Goal: Information Seeking & Learning: Learn about a topic

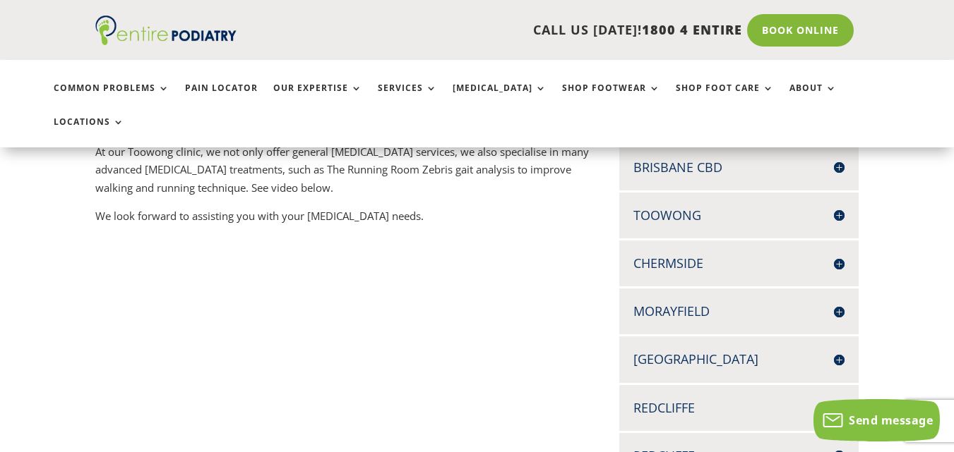
scroll to position [1059, 0]
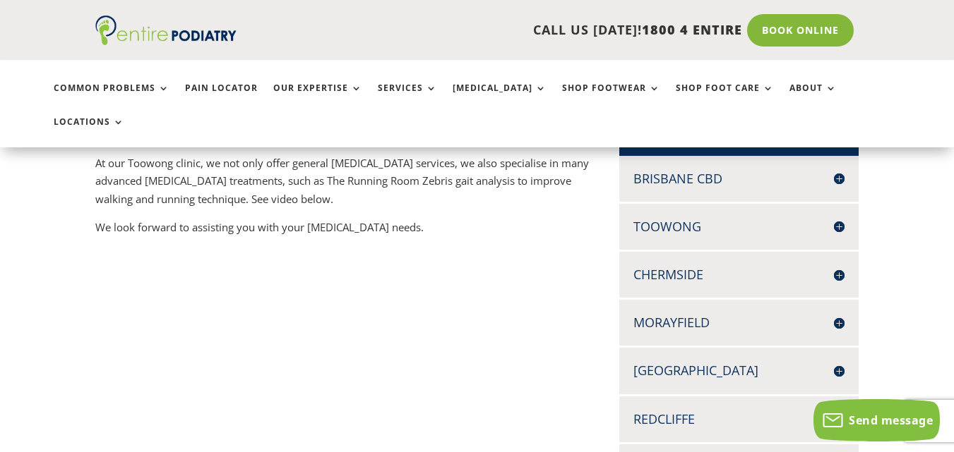
click at [735, 170] on h4 "Brisbane CBD" at bounding box center [738, 179] width 211 height 18
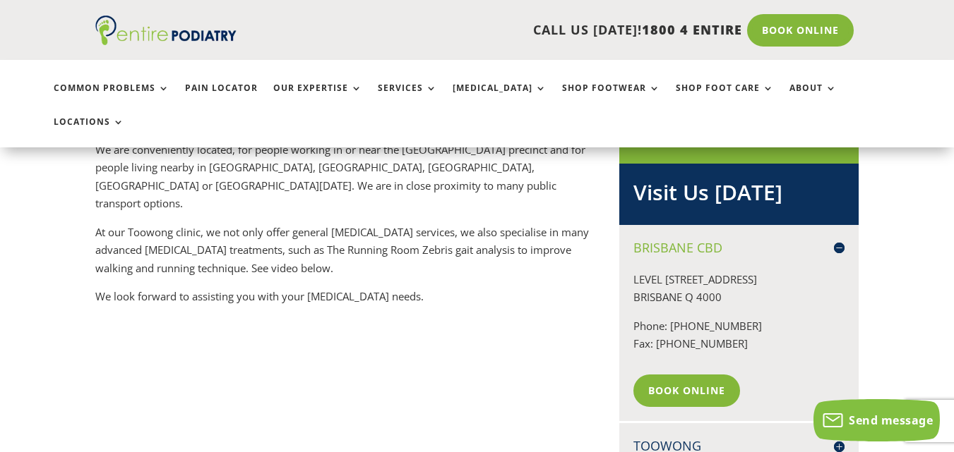
scroll to position [989, 0]
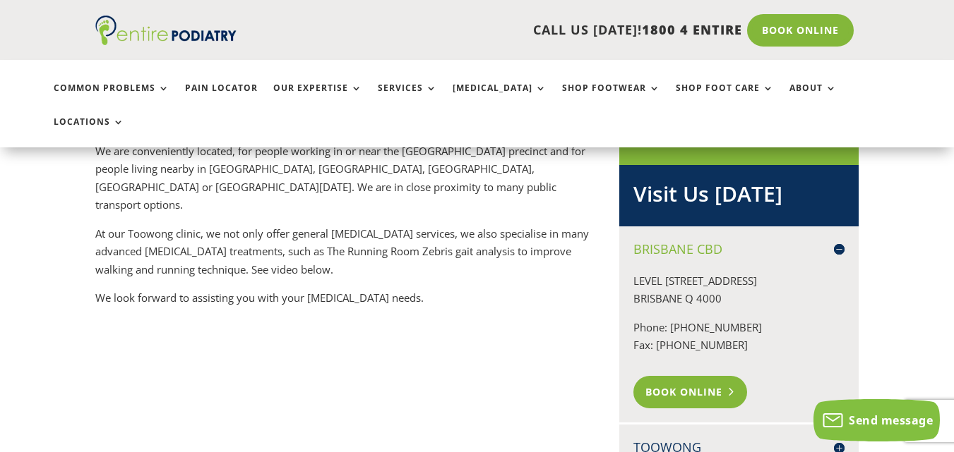
click at [684, 376] on link "Book Online" at bounding box center [690, 392] width 114 height 32
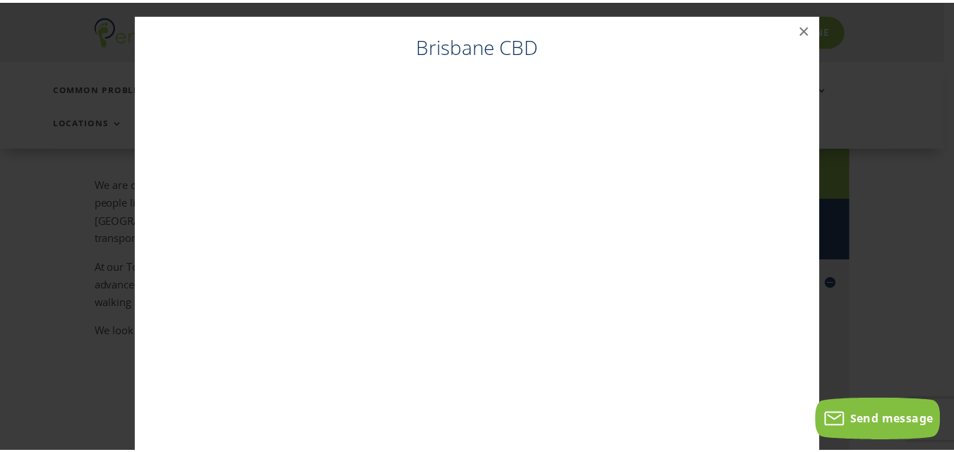
scroll to position [949, 0]
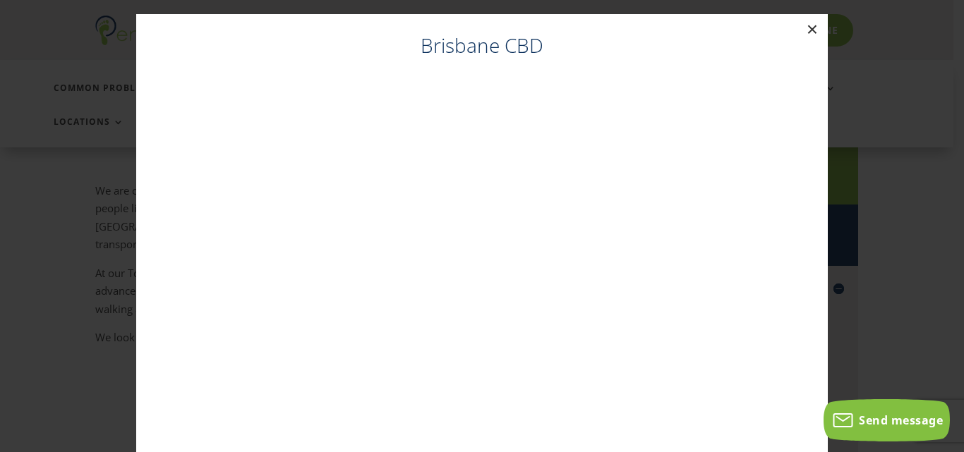
click at [811, 23] on button "×" at bounding box center [812, 29] width 31 height 31
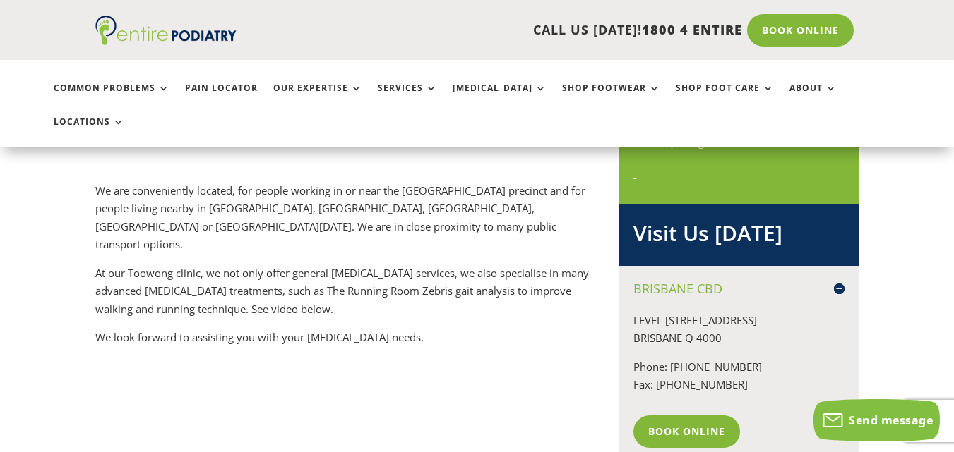
click at [836, 280] on h4 "Brisbane CBD" at bounding box center [738, 289] width 211 height 18
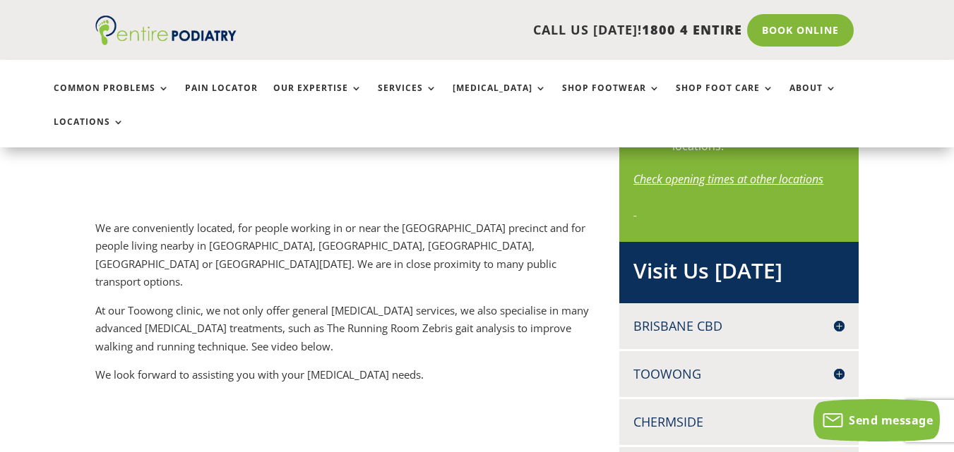
scroll to position [738, 0]
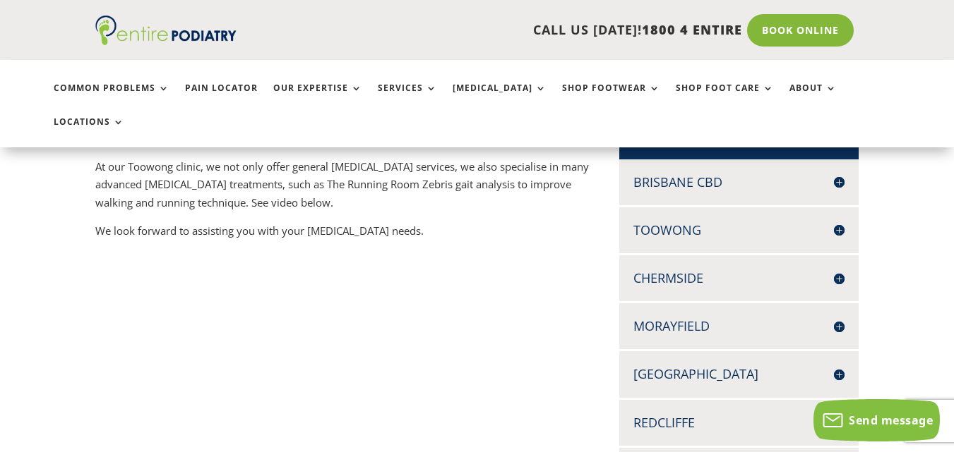
scroll to position [1055, 0]
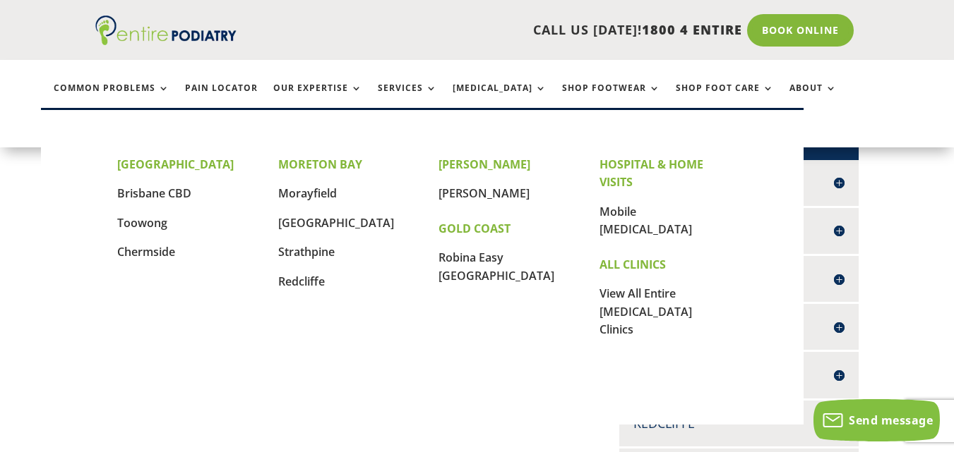
click at [124, 117] on link "Locations" at bounding box center [89, 132] width 71 height 30
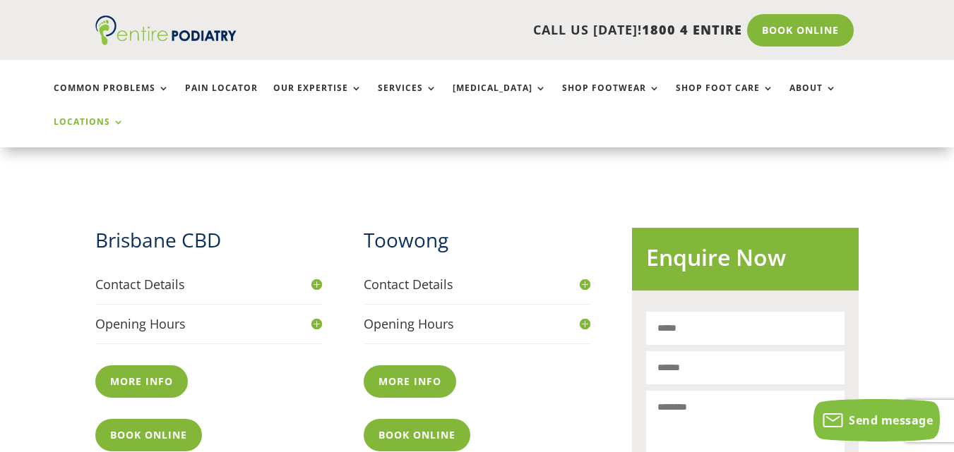
scroll to position [480, 0]
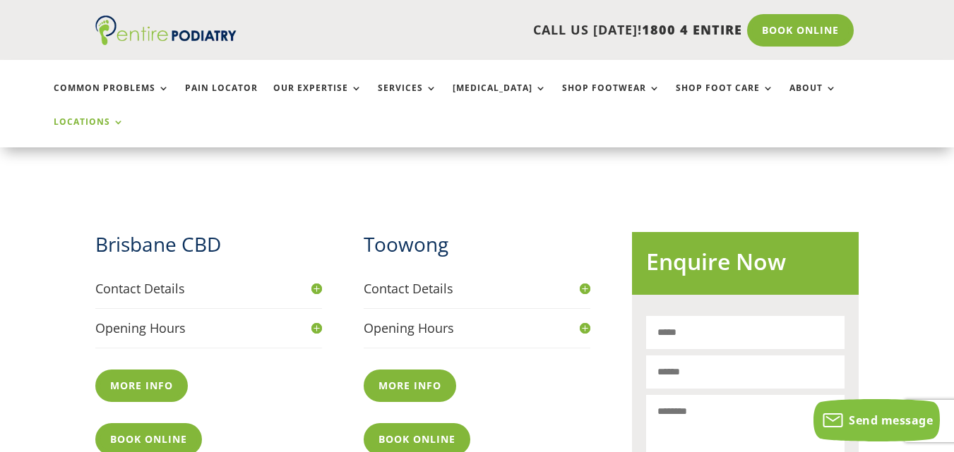
click at [322, 234] on div "Brisbane CBD Contact Details Phone 07 3229 9959 Fax 07 3053 3128 Address Level …" at bounding box center [342, 343] width 495 height 267
click at [313, 280] on h4 "Contact Details" at bounding box center [208, 289] width 227 height 18
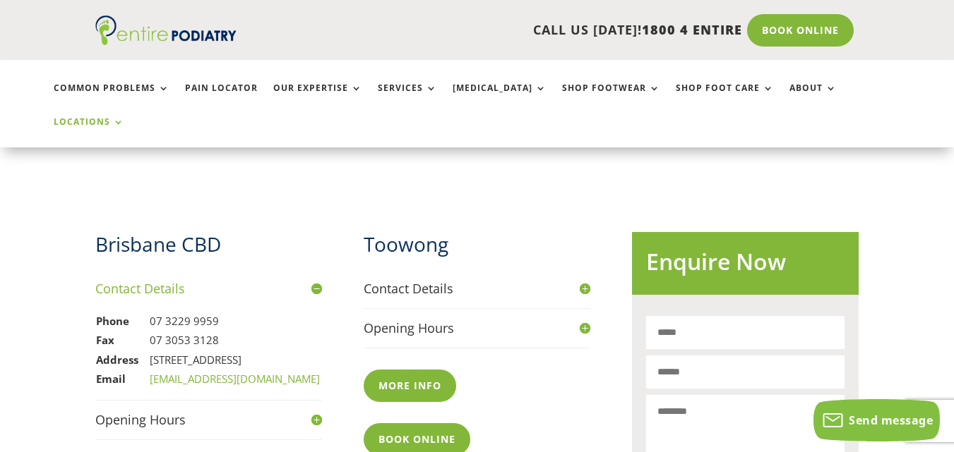
click at [313, 280] on h4 "Contact Details" at bounding box center [208, 289] width 227 height 18
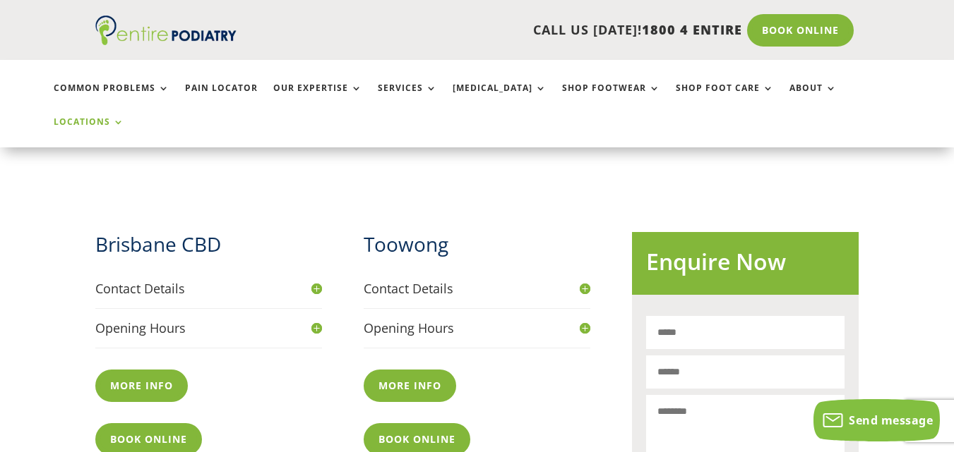
click at [310, 320] on h4 "Opening Hours" at bounding box center [208, 329] width 227 height 18
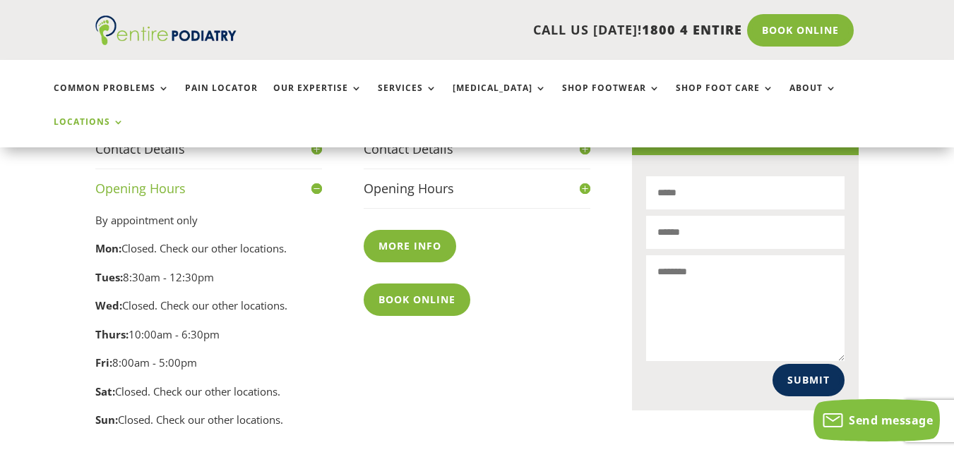
scroll to position [621, 0]
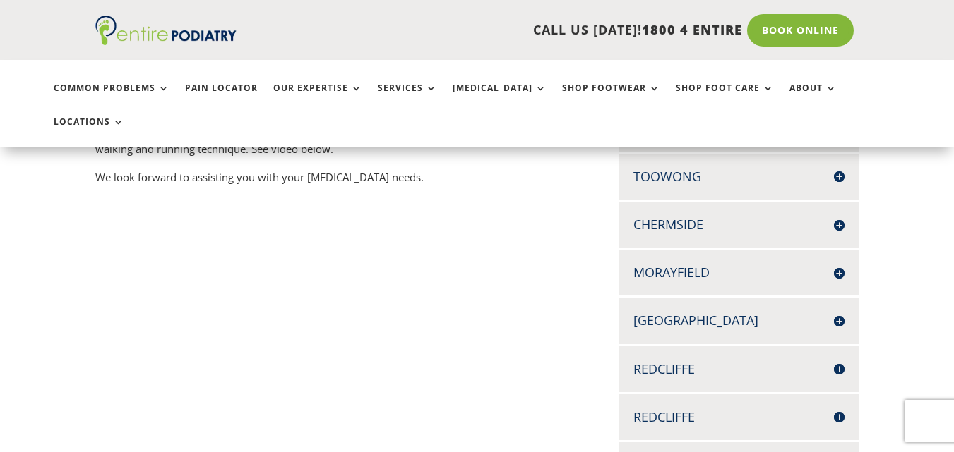
scroll to position [1055, 0]
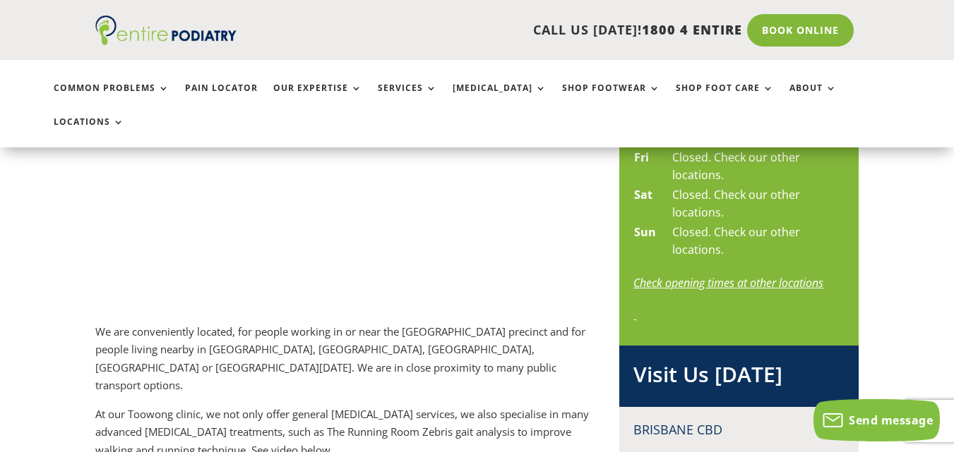
scroll to position [843, 0]
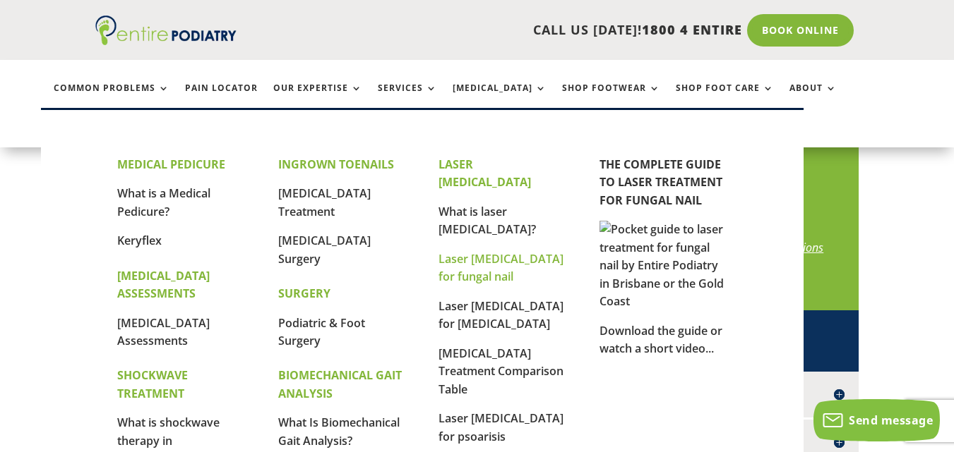
click at [481, 251] on link "Laser podiatry for fungal nail" at bounding box center [500, 268] width 125 height 34
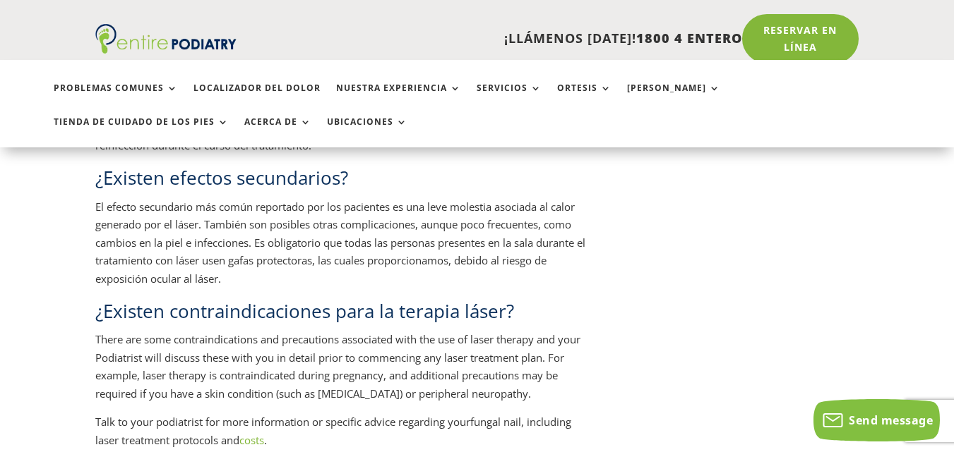
scroll to position [1710, 0]
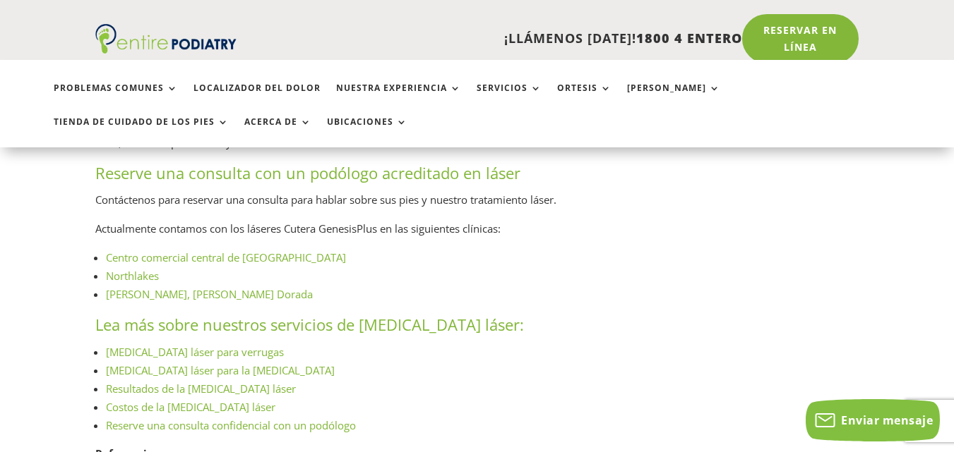
scroll to position [1992, 0]
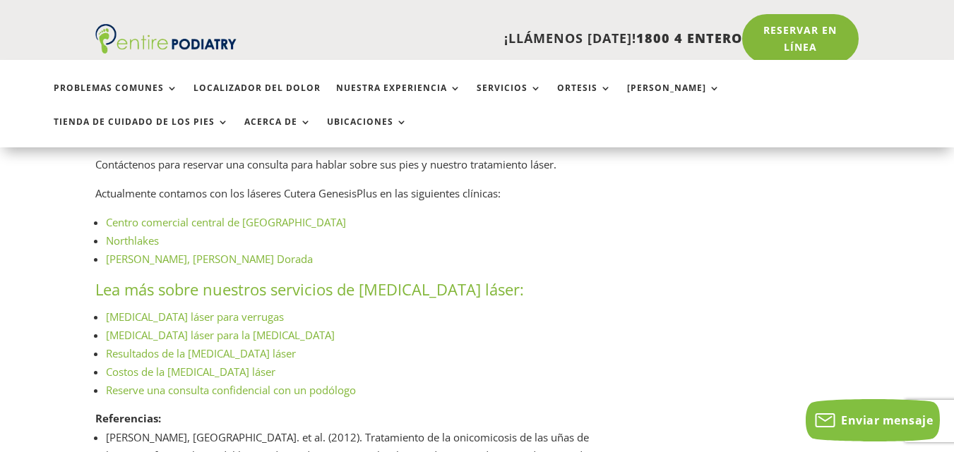
click at [140, 373] on font "Costos de la [MEDICAL_DATA] láser" at bounding box center [190, 372] width 169 height 14
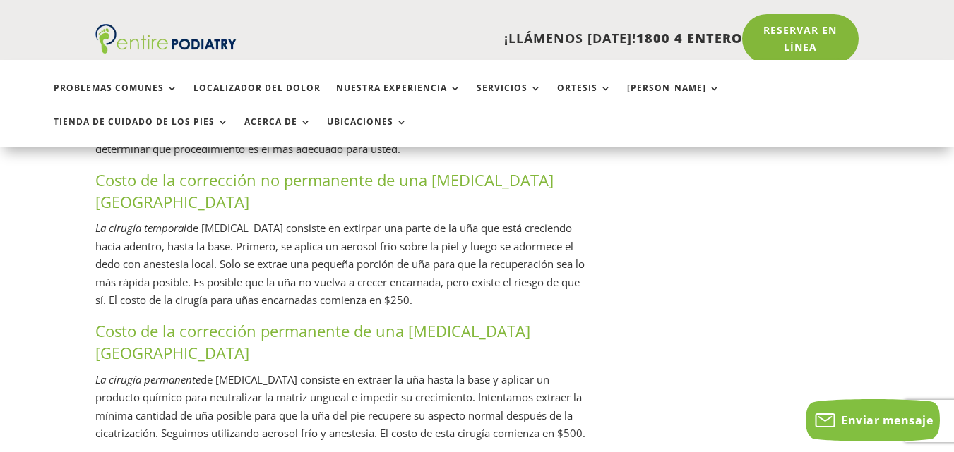
scroll to position [2890, 0]
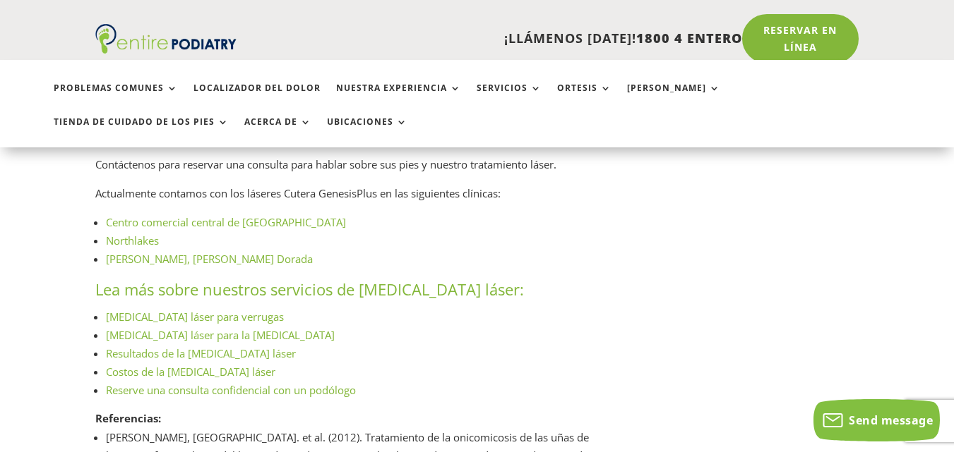
scroll to position [2062, 0]
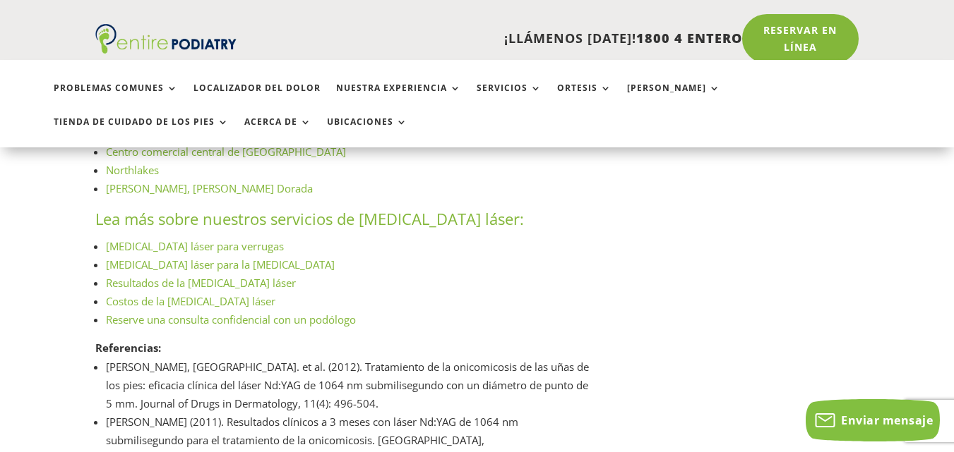
click at [201, 282] on font "Resultados de la podología láser" at bounding box center [201, 283] width 190 height 14
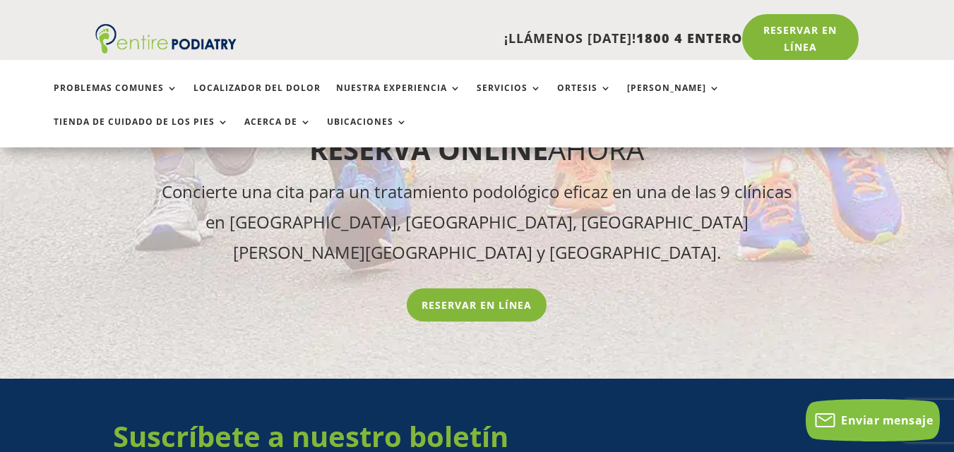
scroll to position [2480, 0]
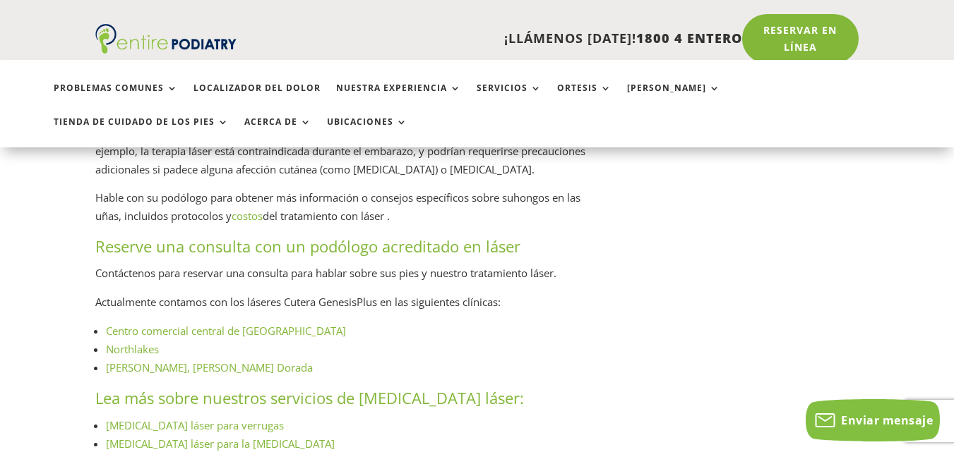
scroll to position [1886, 0]
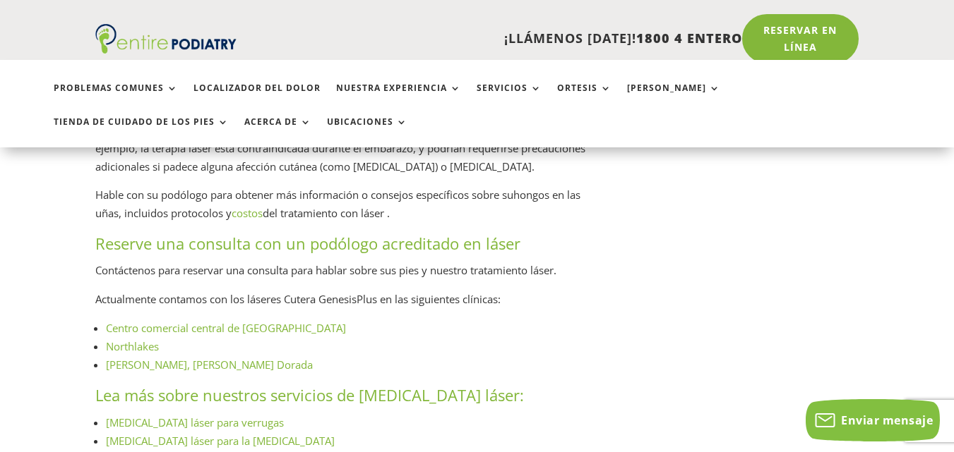
click at [216, 327] on font "Centro comercial central de [GEOGRAPHIC_DATA]" at bounding box center [226, 328] width 240 height 14
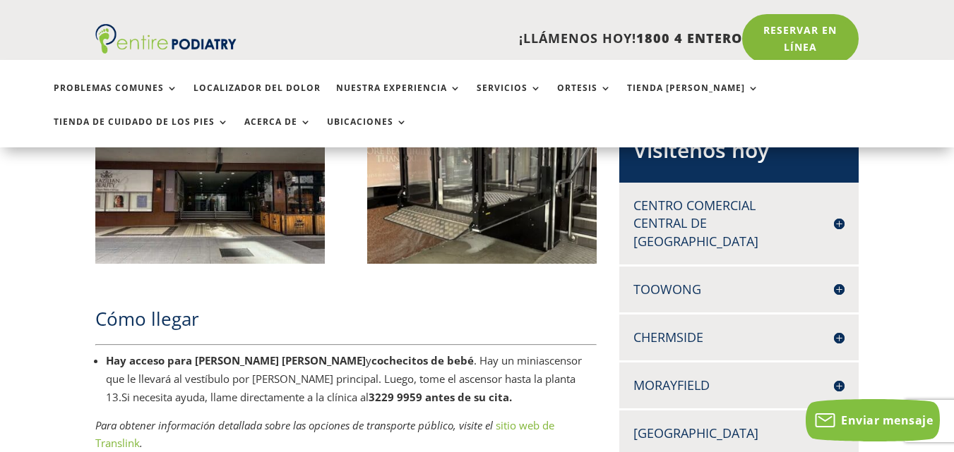
scroll to position [1059, 0]
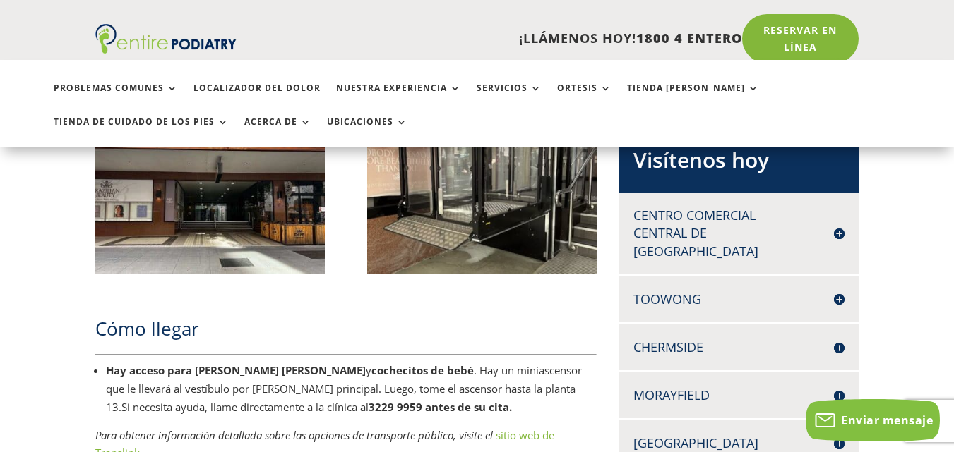
click at [829, 229] on h4 "Centro comercial central de [GEOGRAPHIC_DATA]" at bounding box center [738, 234] width 211 height 54
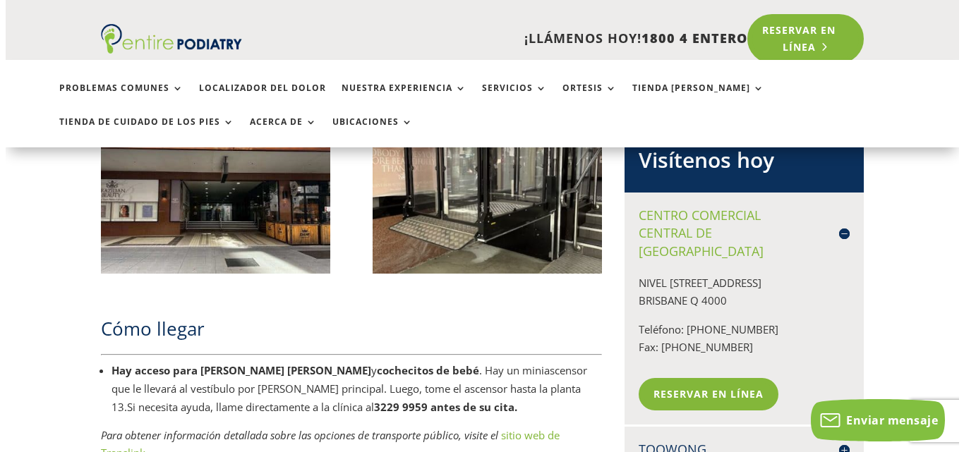
scroll to position [1023, 0]
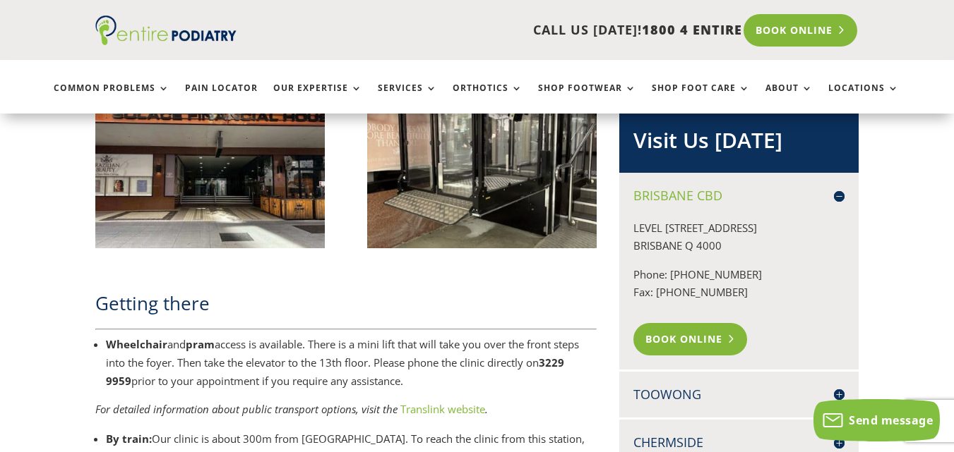
click at [706, 331] on link "Book Online" at bounding box center [690, 339] width 114 height 32
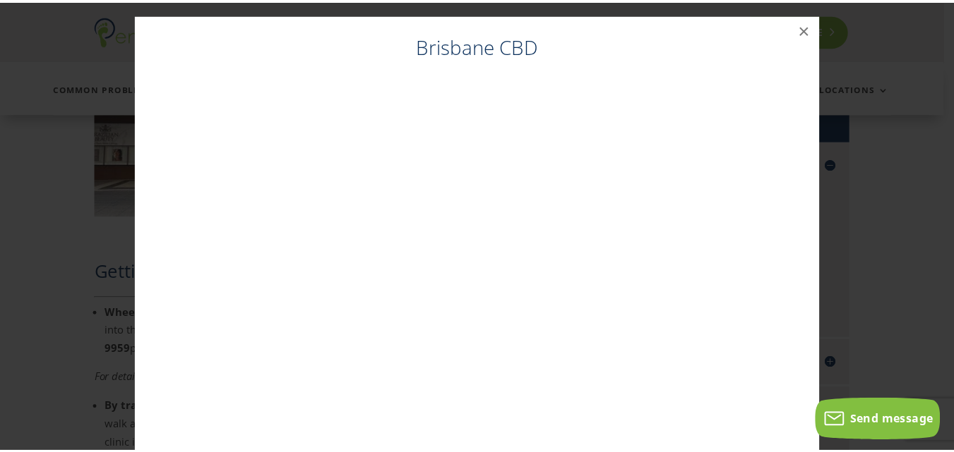
scroll to position [1019, 0]
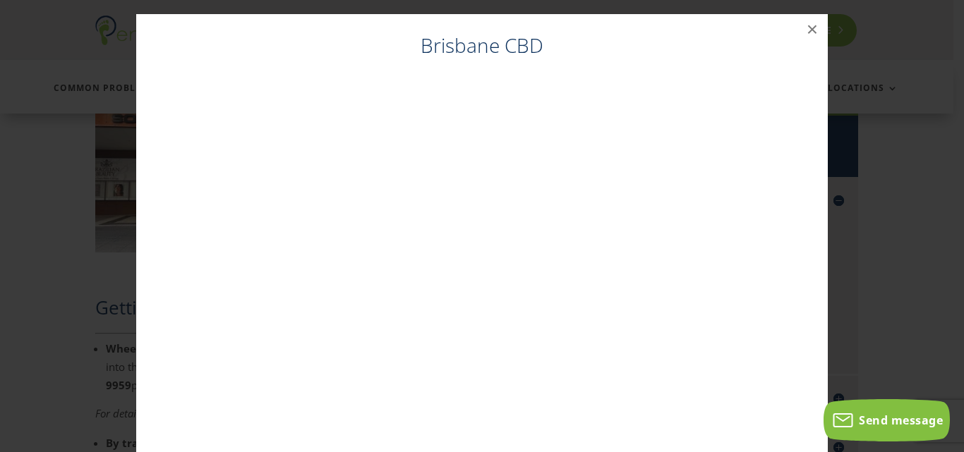
drag, startPoint x: 706, startPoint y: 77, endPoint x: 713, endPoint y: 43, distance: 34.6
click at [713, 43] on h4 "Brisbane CBD" at bounding box center [481, 49] width 663 height 35
click at [560, 72] on div "Brisbane CBD" at bounding box center [481, 244] width 663 height 424
click at [810, 30] on button "×" at bounding box center [812, 29] width 31 height 31
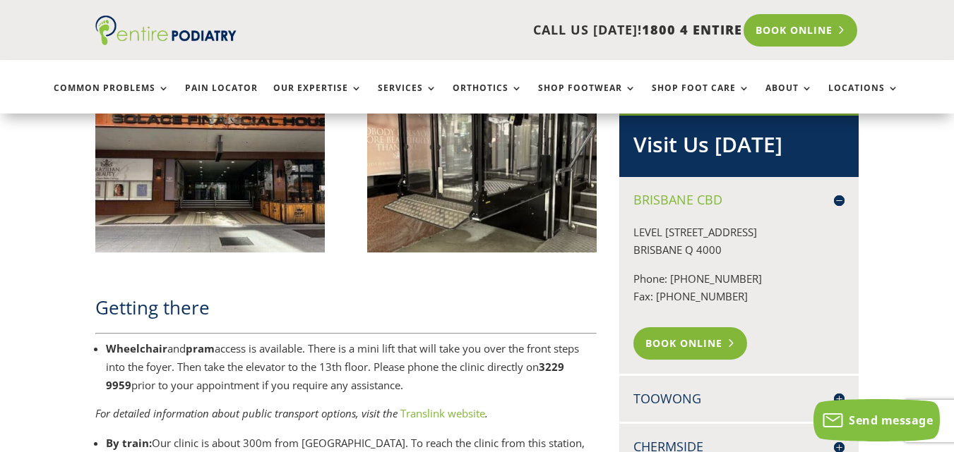
click at [691, 342] on link "Book Online" at bounding box center [690, 344] width 114 height 32
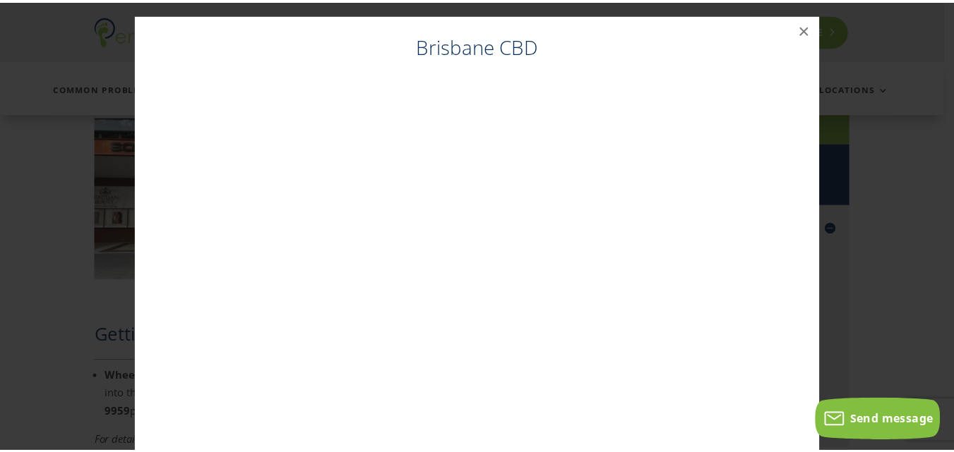
scroll to position [979, 0]
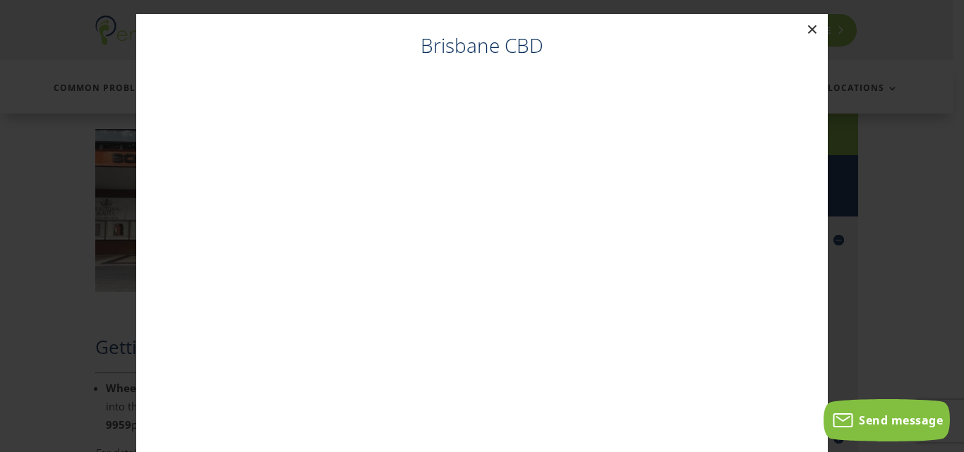
click at [817, 30] on button "×" at bounding box center [812, 29] width 31 height 31
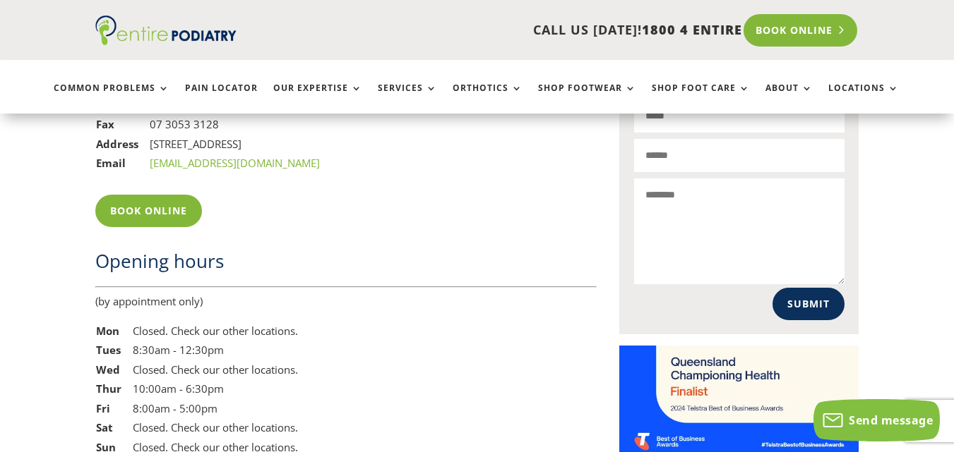
scroll to position [2073, 0]
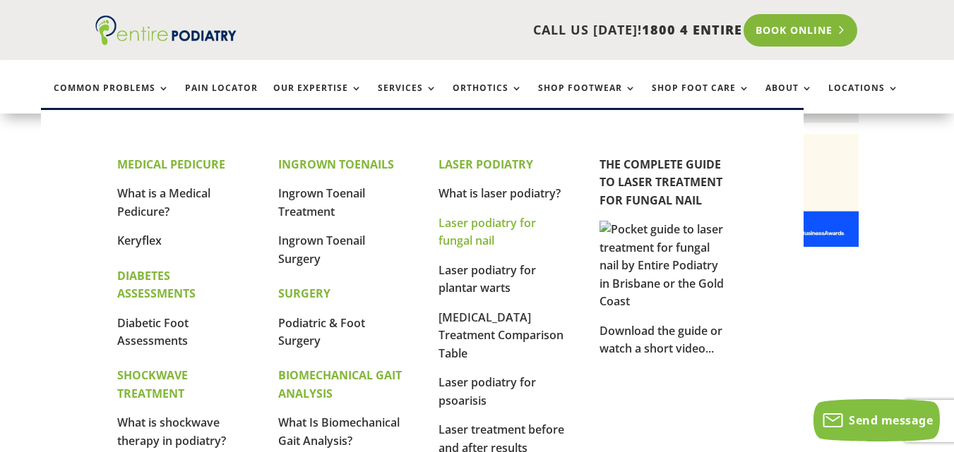
click at [488, 236] on link "Laser podiatry for fungal nail" at bounding box center [486, 232] width 97 height 34
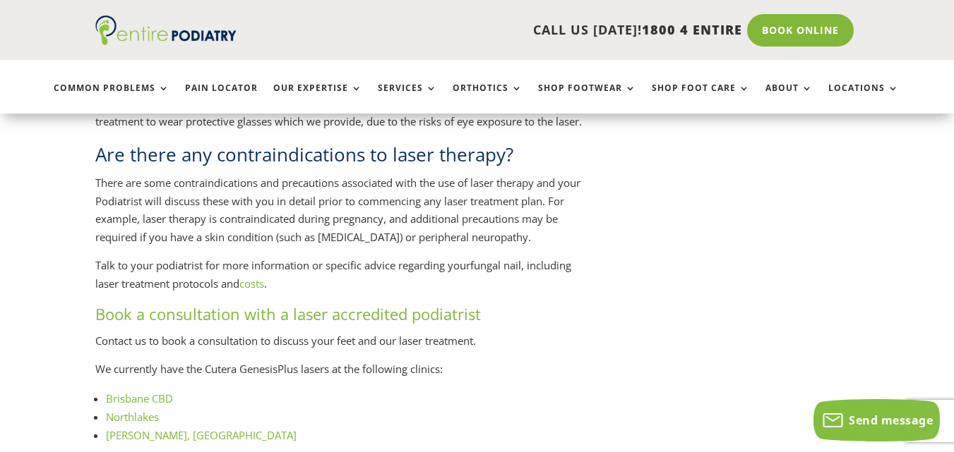
scroll to position [1853, 0]
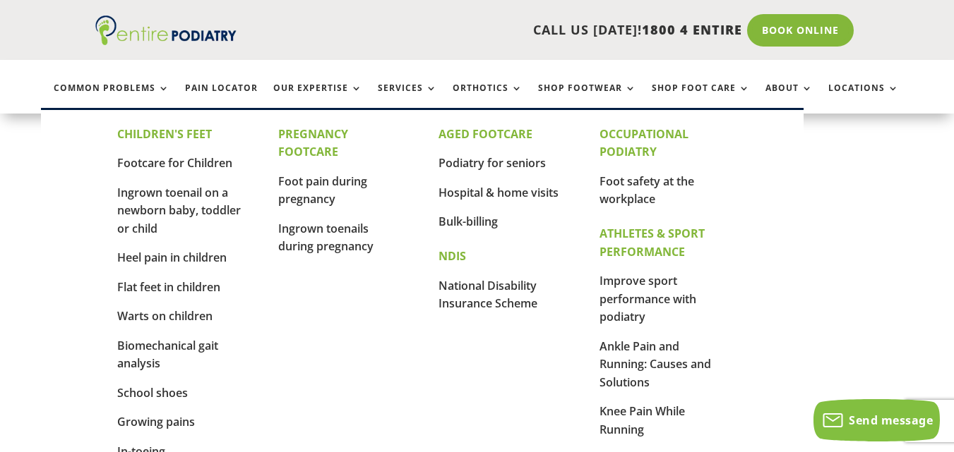
click at [561, 188] on p "Hospital & home visits" at bounding box center [501, 199] width 127 height 30
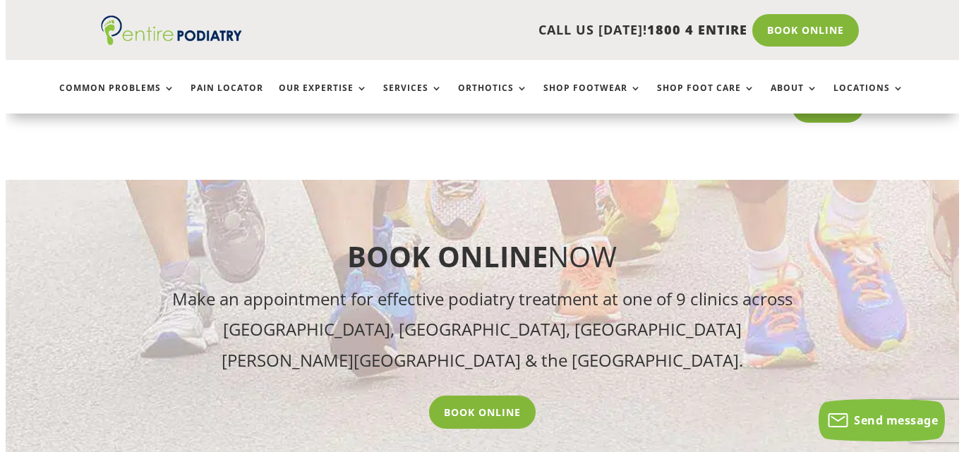
scroll to position [2700, 0]
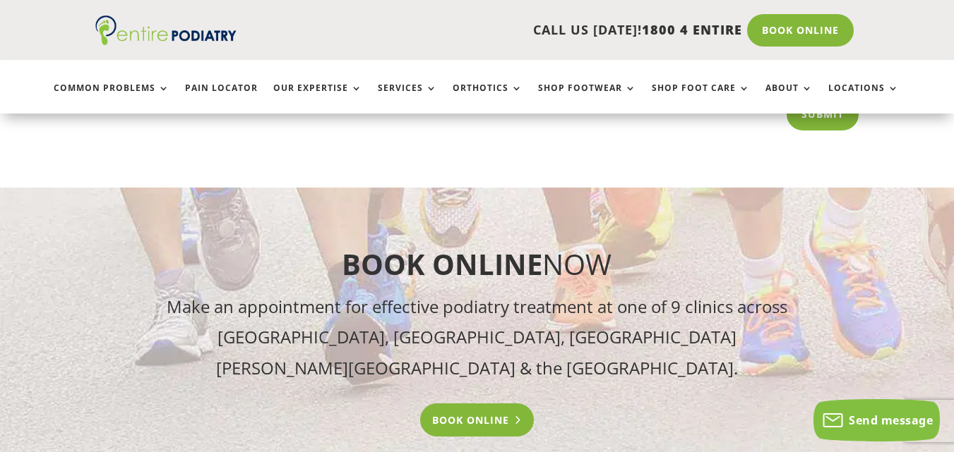
click at [469, 404] on link "Book Online" at bounding box center [477, 420] width 114 height 32
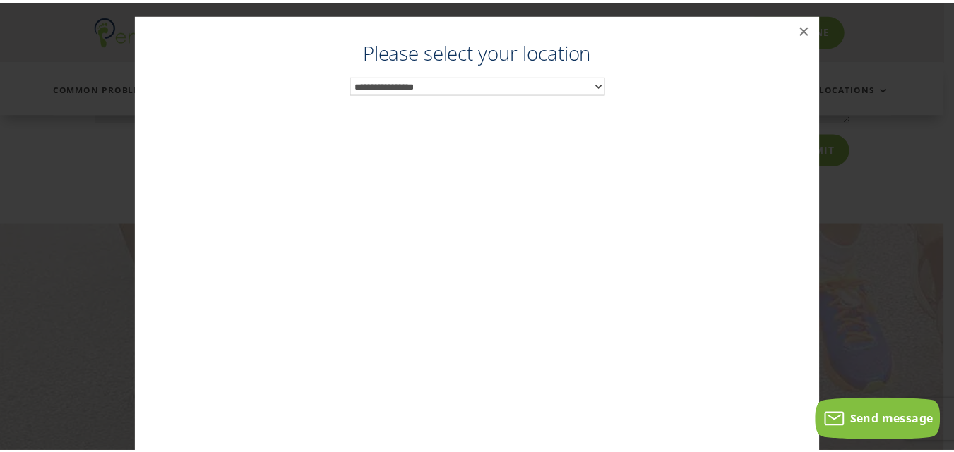
scroll to position [2660, 0]
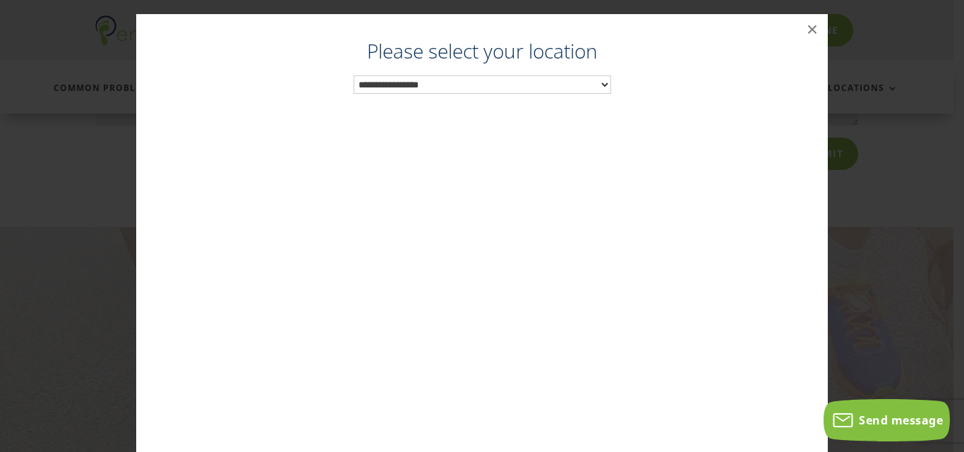
click at [554, 88] on select "**********" at bounding box center [483, 85] width 258 height 18
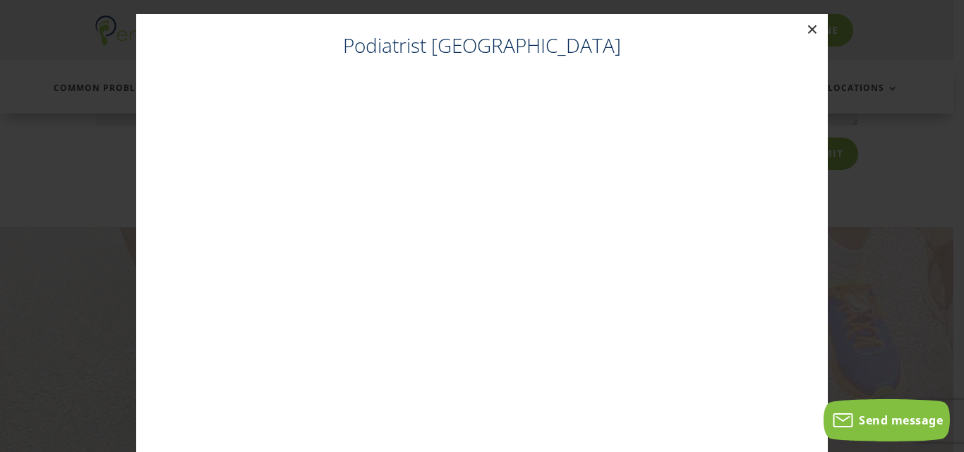
click at [797, 28] on button "×" at bounding box center [812, 29] width 31 height 31
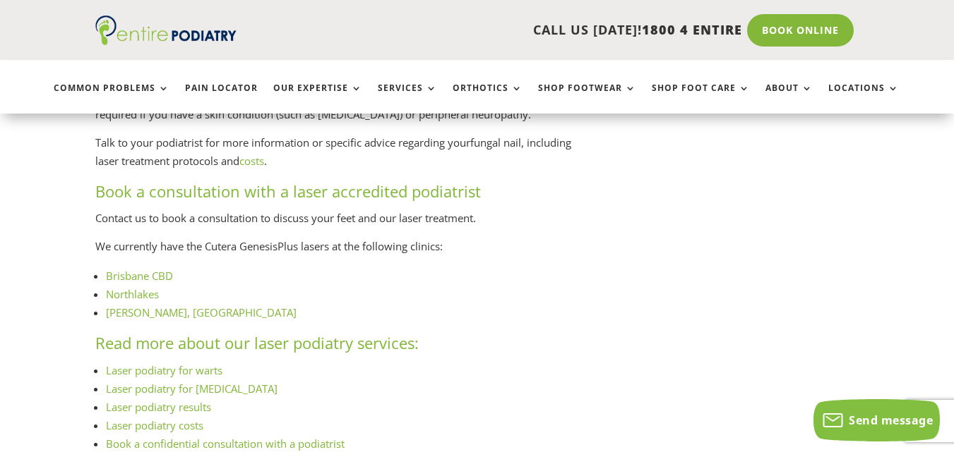
scroll to position [1842, 0]
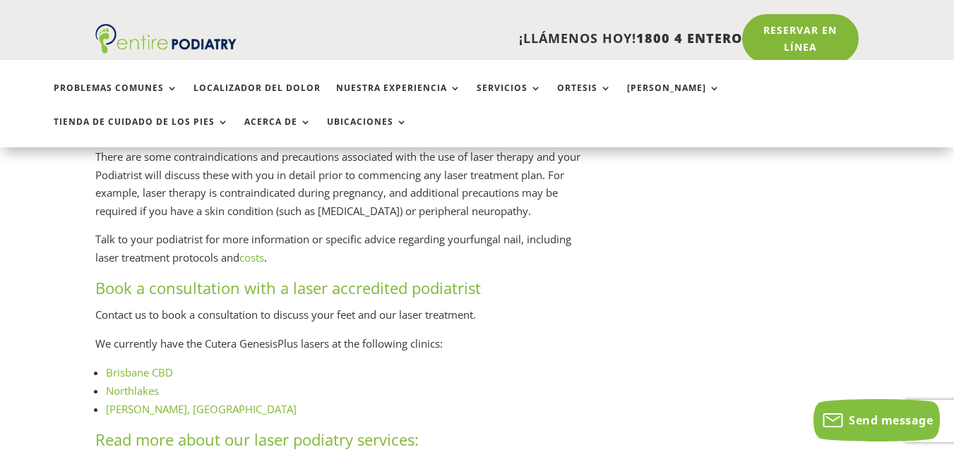
scroll to position [1892, 0]
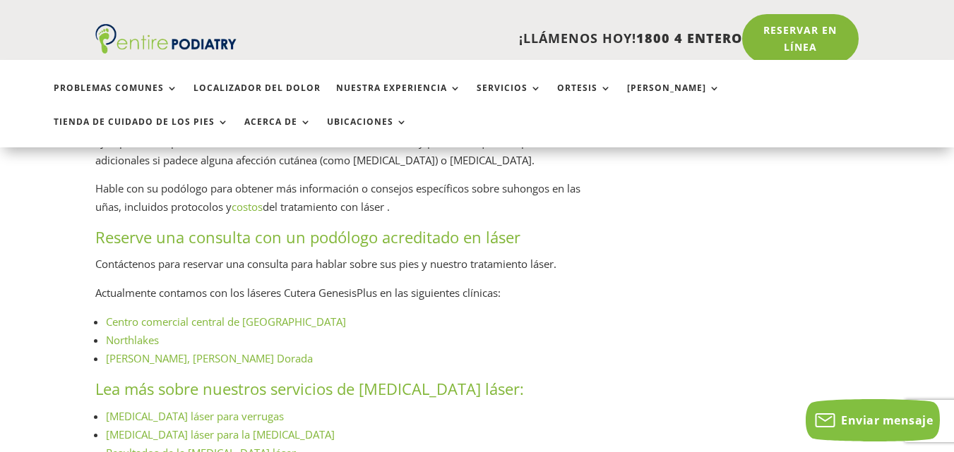
click at [497, 316] on li "Centro comercial central de [GEOGRAPHIC_DATA]" at bounding box center [348, 322] width 484 height 18
drag, startPoint x: 385, startPoint y: 294, endPoint x: 251, endPoint y: 297, distance: 134.2
click at [251, 297] on font "Actualmente contamos con los láseres Cutera GenesisPlus en las siguientes clíni…" at bounding box center [297, 293] width 405 height 14
copy font "láseres Cutera GenesisPlus"
